Goal: Transaction & Acquisition: Book appointment/travel/reservation

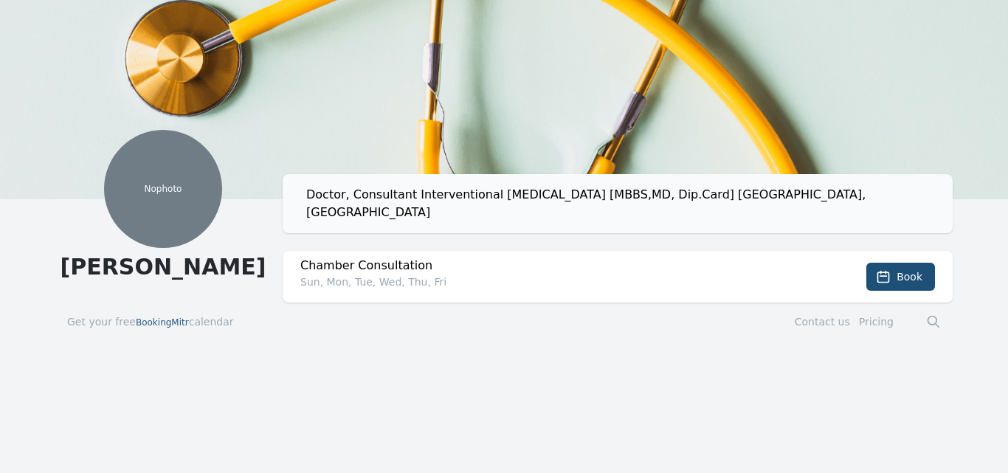
click at [403, 257] on h2 "Chamber Consultation" at bounding box center [551, 266] width 502 height 18
click at [900, 269] on span "Book" at bounding box center [910, 276] width 26 height 15
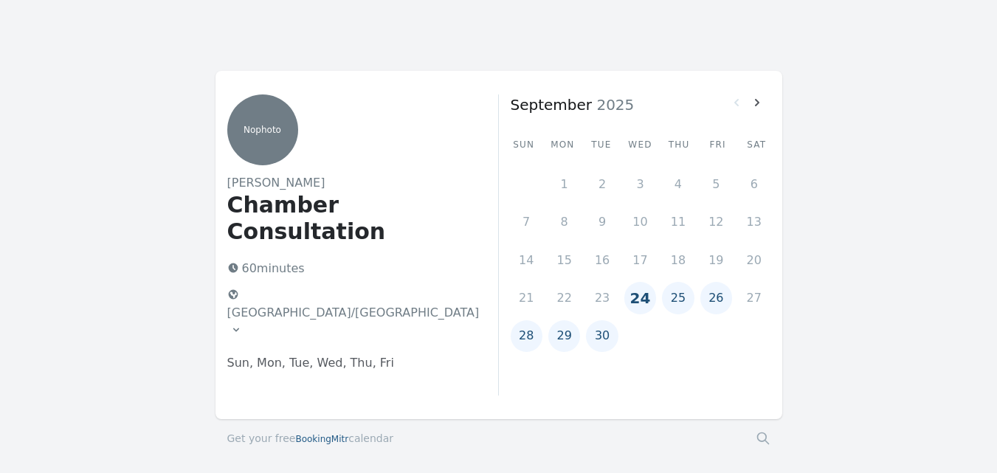
click at [242, 324] on icon at bounding box center [236, 330] width 12 height 12
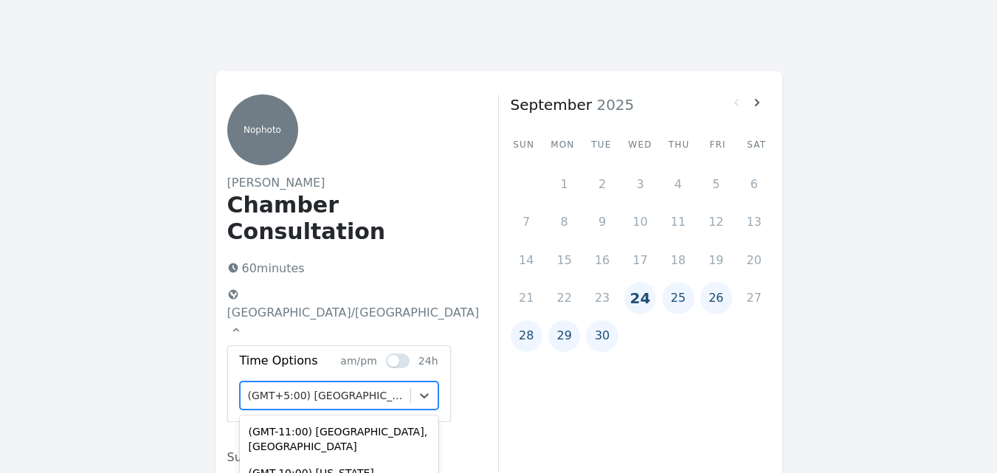
scroll to position [97, 0]
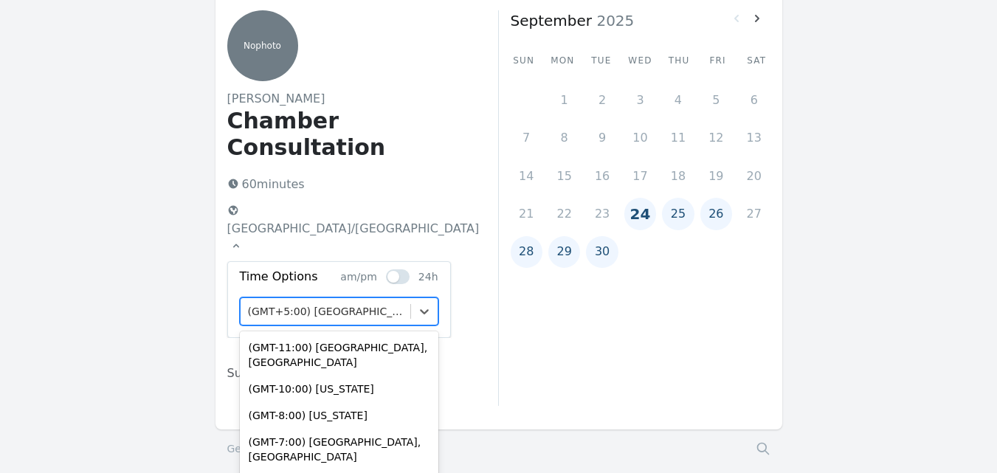
click at [316, 325] on div "option (GMT+3:30) [GEOGRAPHIC_DATA] focused, 46 of 79. 79 results available. Us…" at bounding box center [339, 311] width 199 height 28
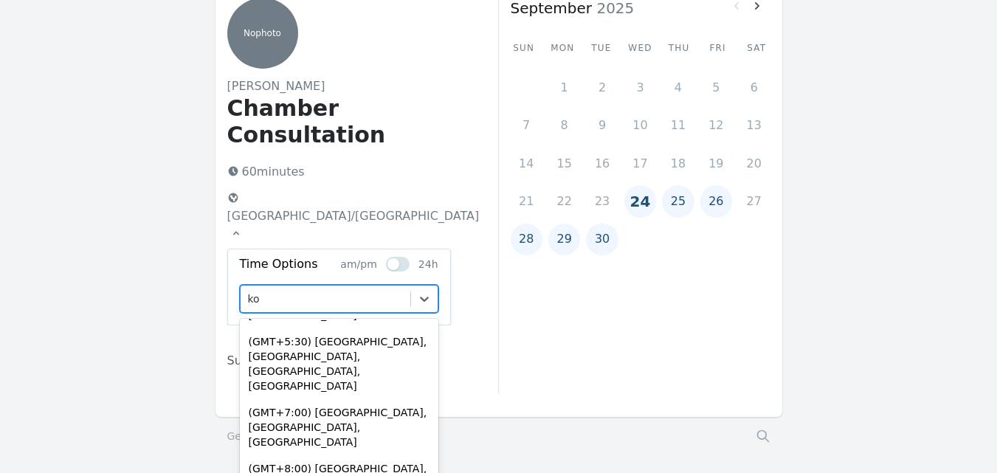
scroll to position [0, 0]
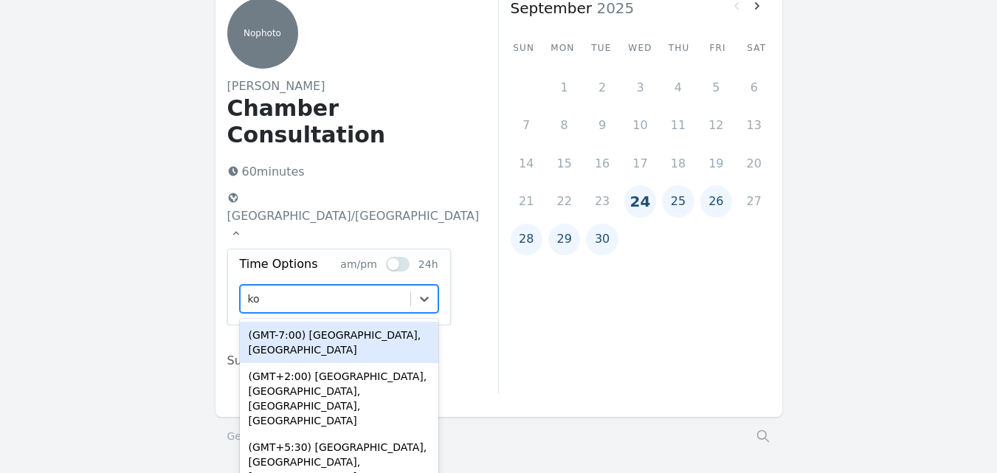
type input "kol"
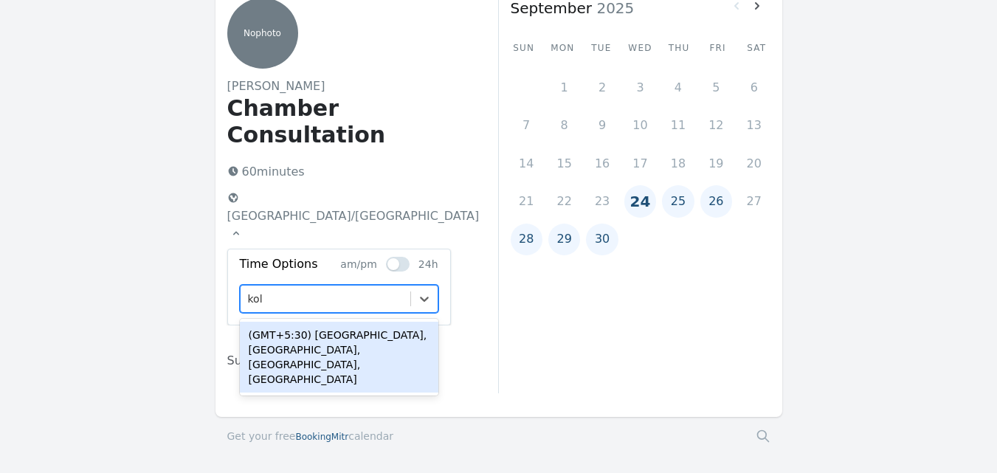
click at [337, 322] on div "(GMT+5:30) [GEOGRAPHIC_DATA], [GEOGRAPHIC_DATA], [GEOGRAPHIC_DATA], [GEOGRAPHIC…" at bounding box center [339, 357] width 199 height 71
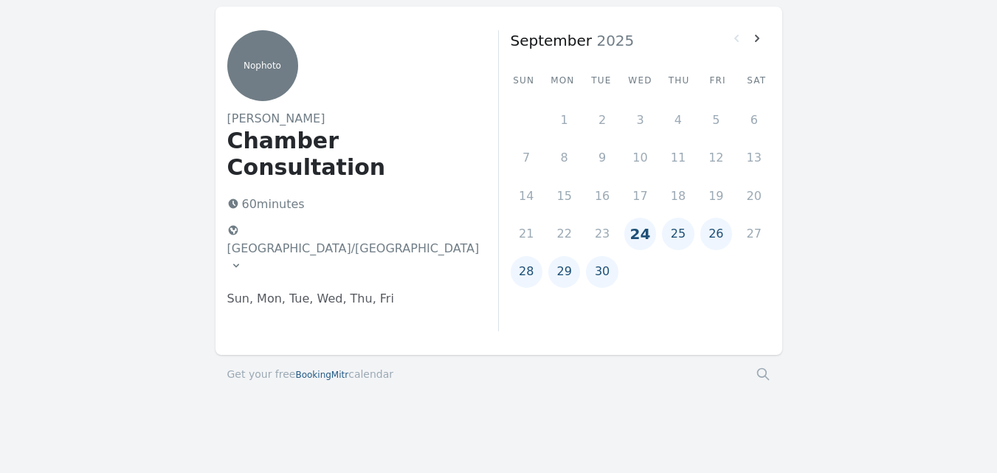
scroll to position [32, 0]
